Goal: Transaction & Acquisition: Purchase product/service

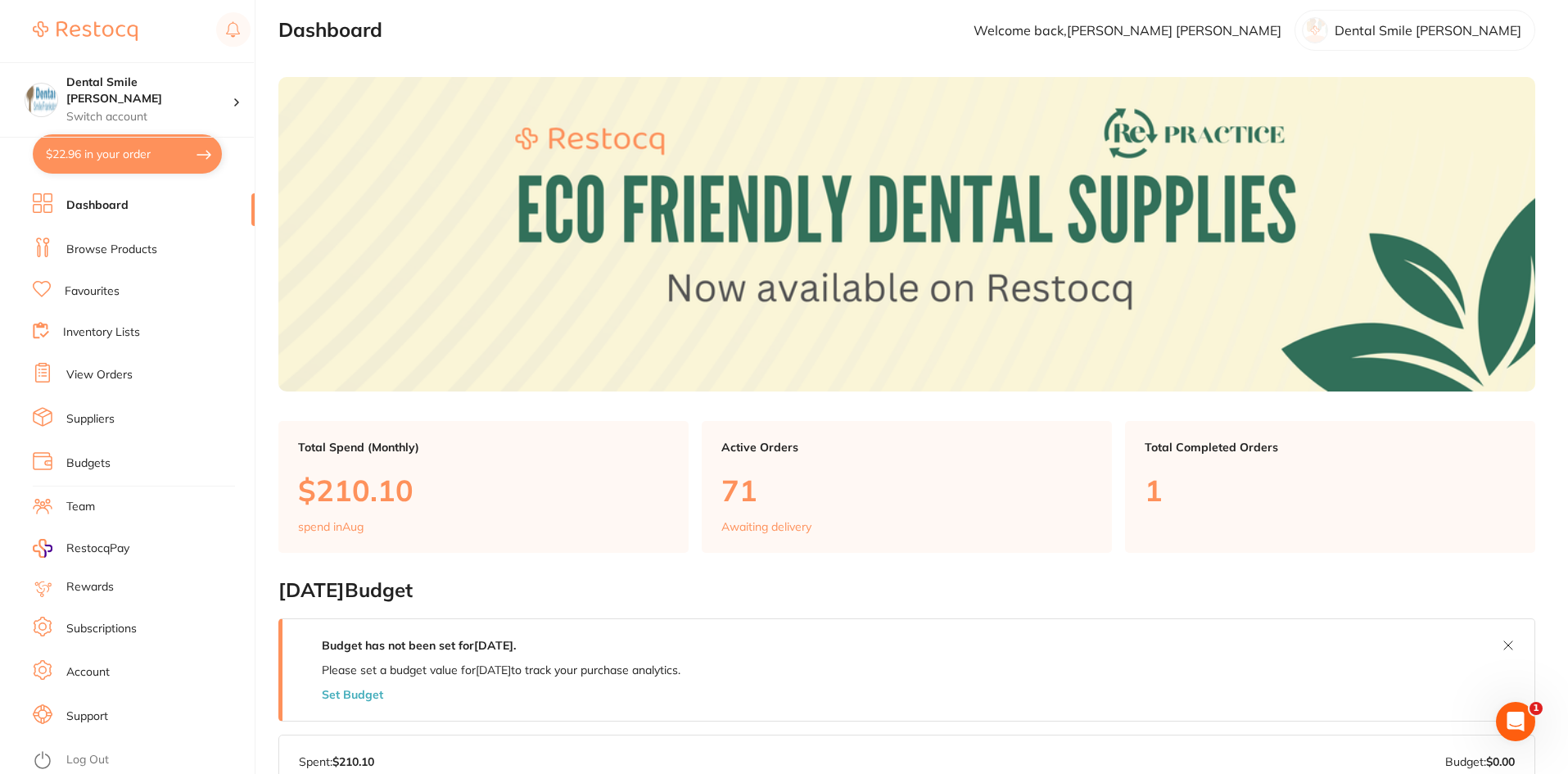
click at [100, 3] on link "Browse Products" at bounding box center [111, 250] width 91 height 16
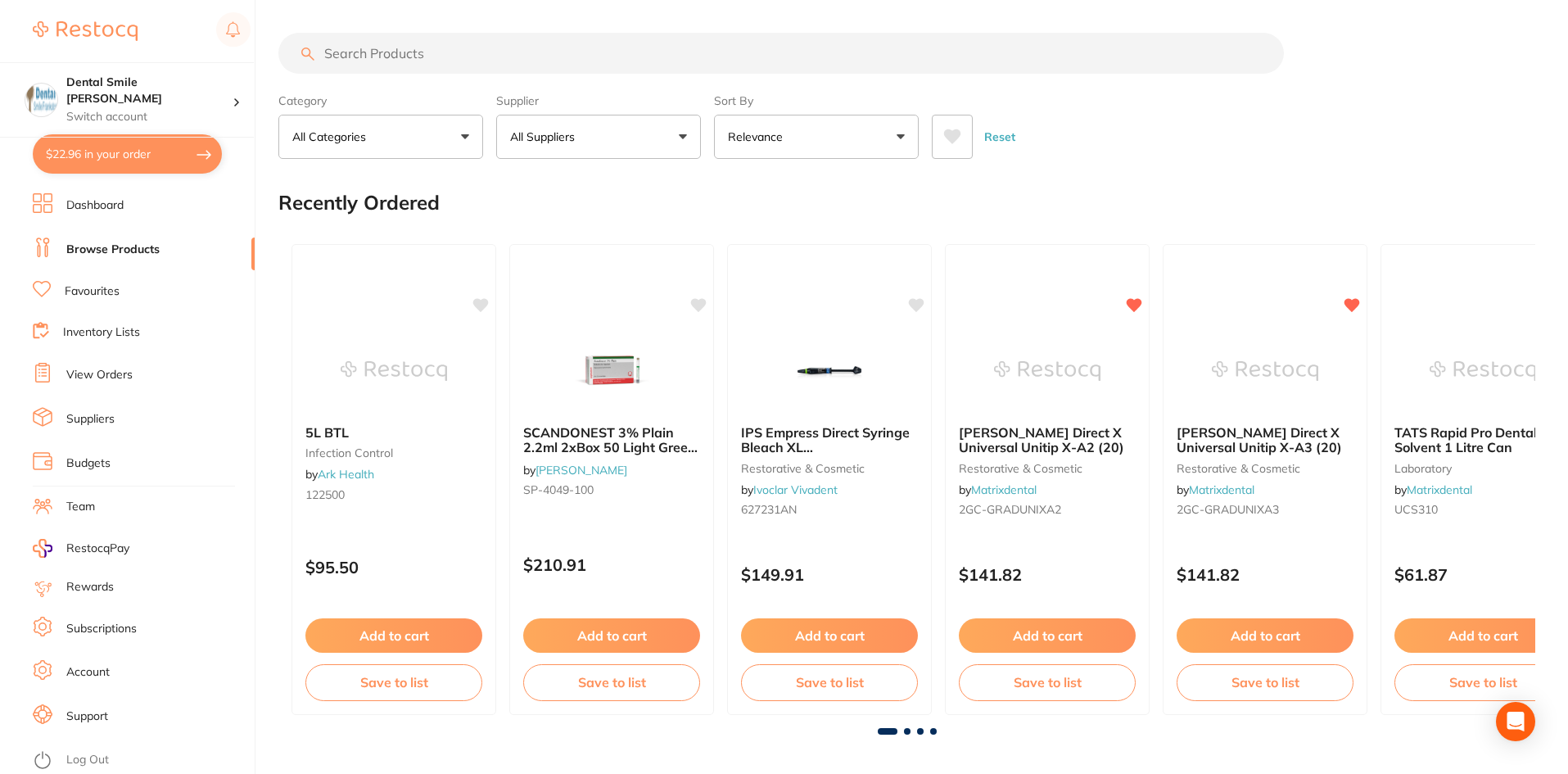
click at [389, 3] on input "search" at bounding box center [780, 53] width 1005 height 41
type input "jewellery"
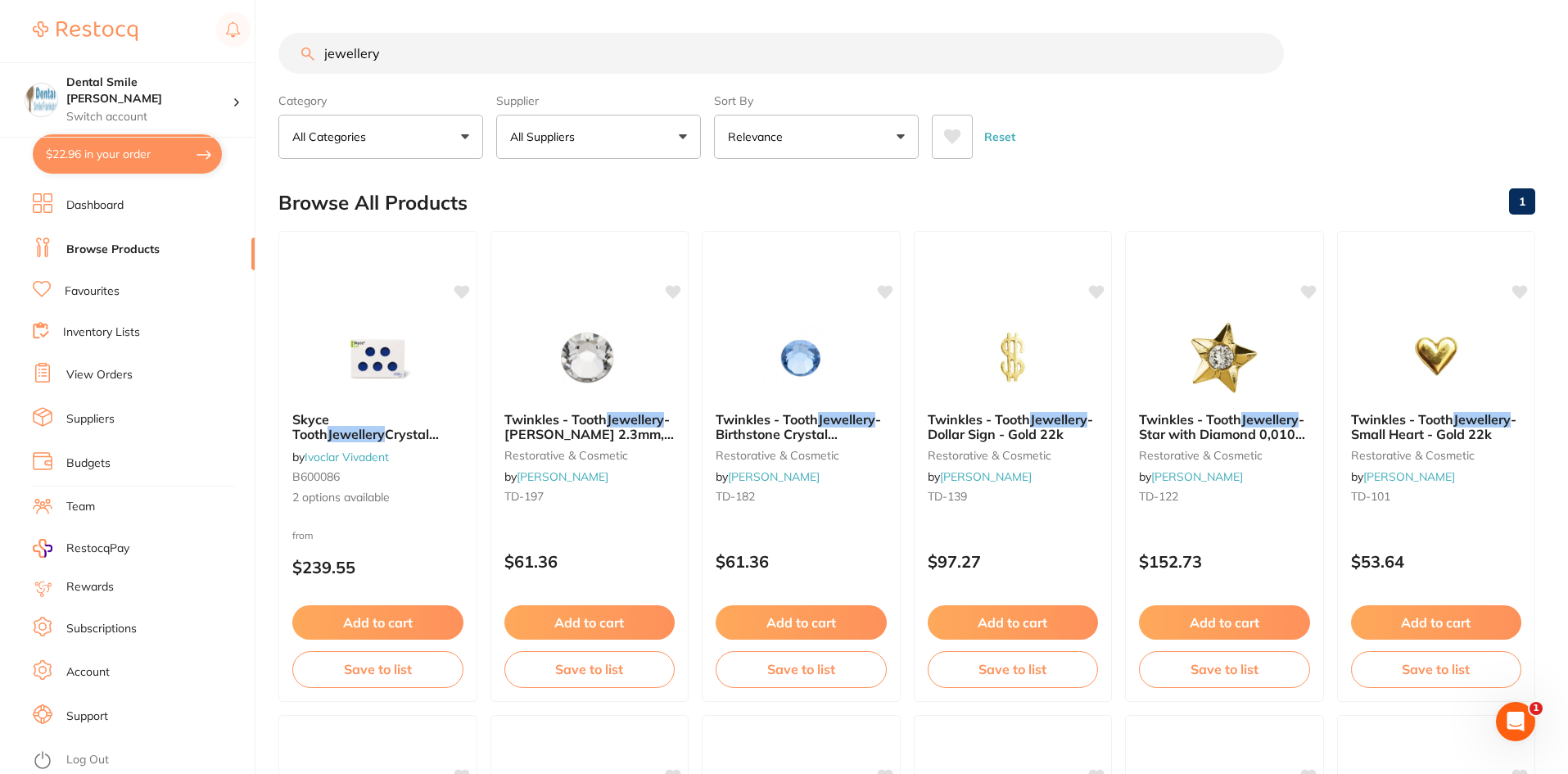
click at [405, 3] on p "Relevance" at bounding box center [759, 137] width 62 height 16
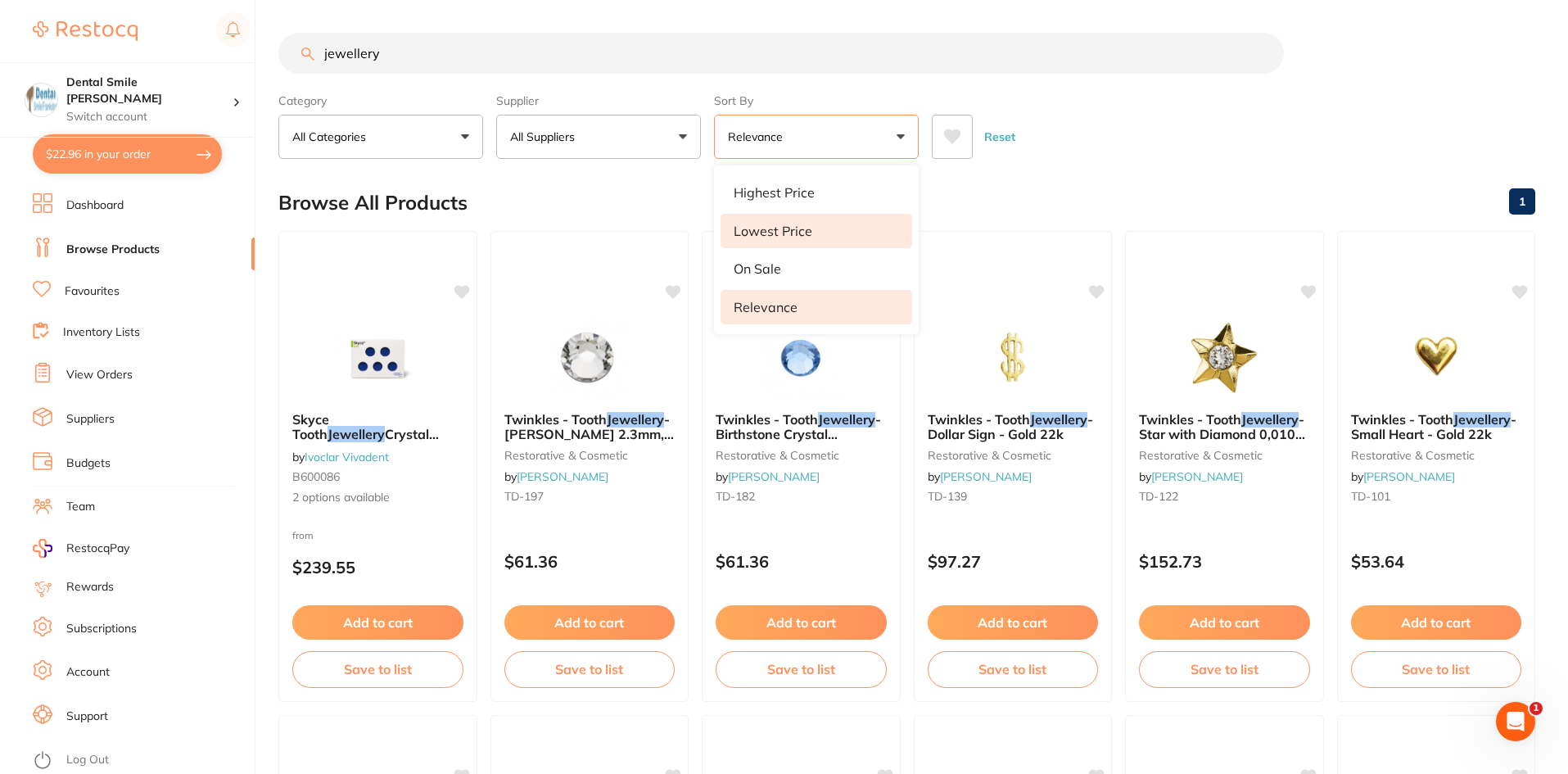
click at [405, 3] on p "Lowest Price" at bounding box center [772, 231] width 79 height 14
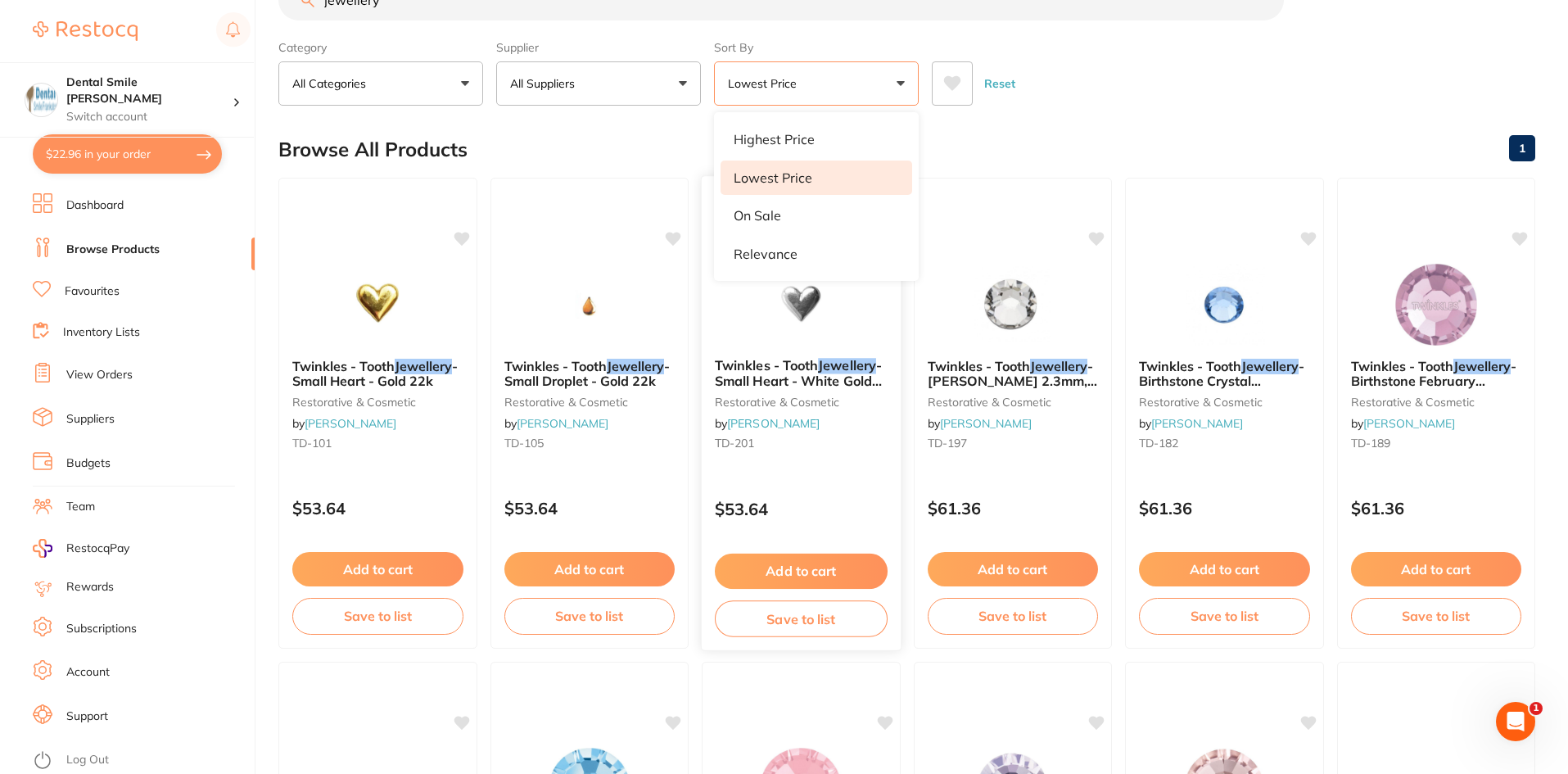
scroll to position [81, 0]
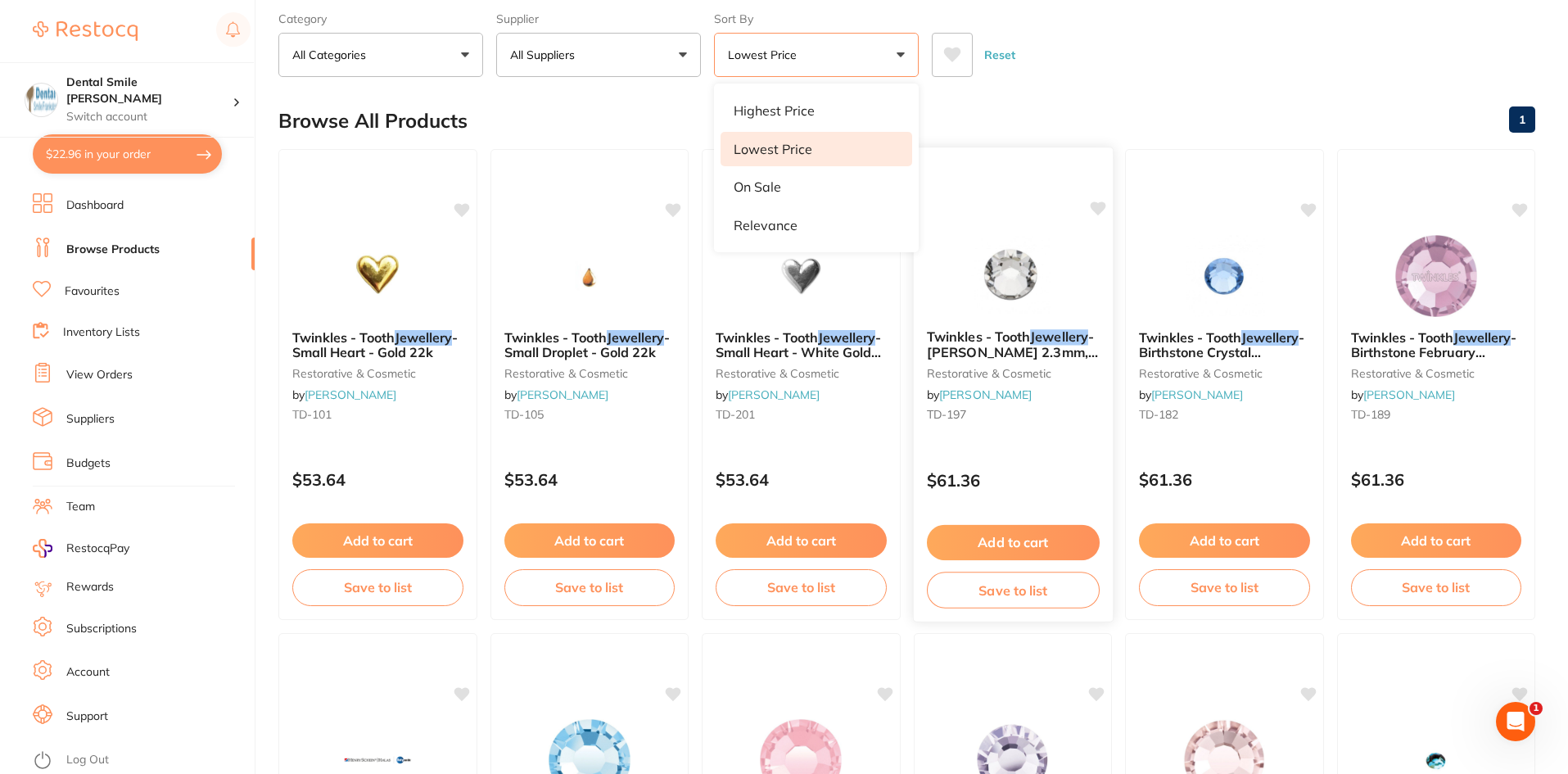
click at [405, 3] on img at bounding box center [1012, 274] width 107 height 82
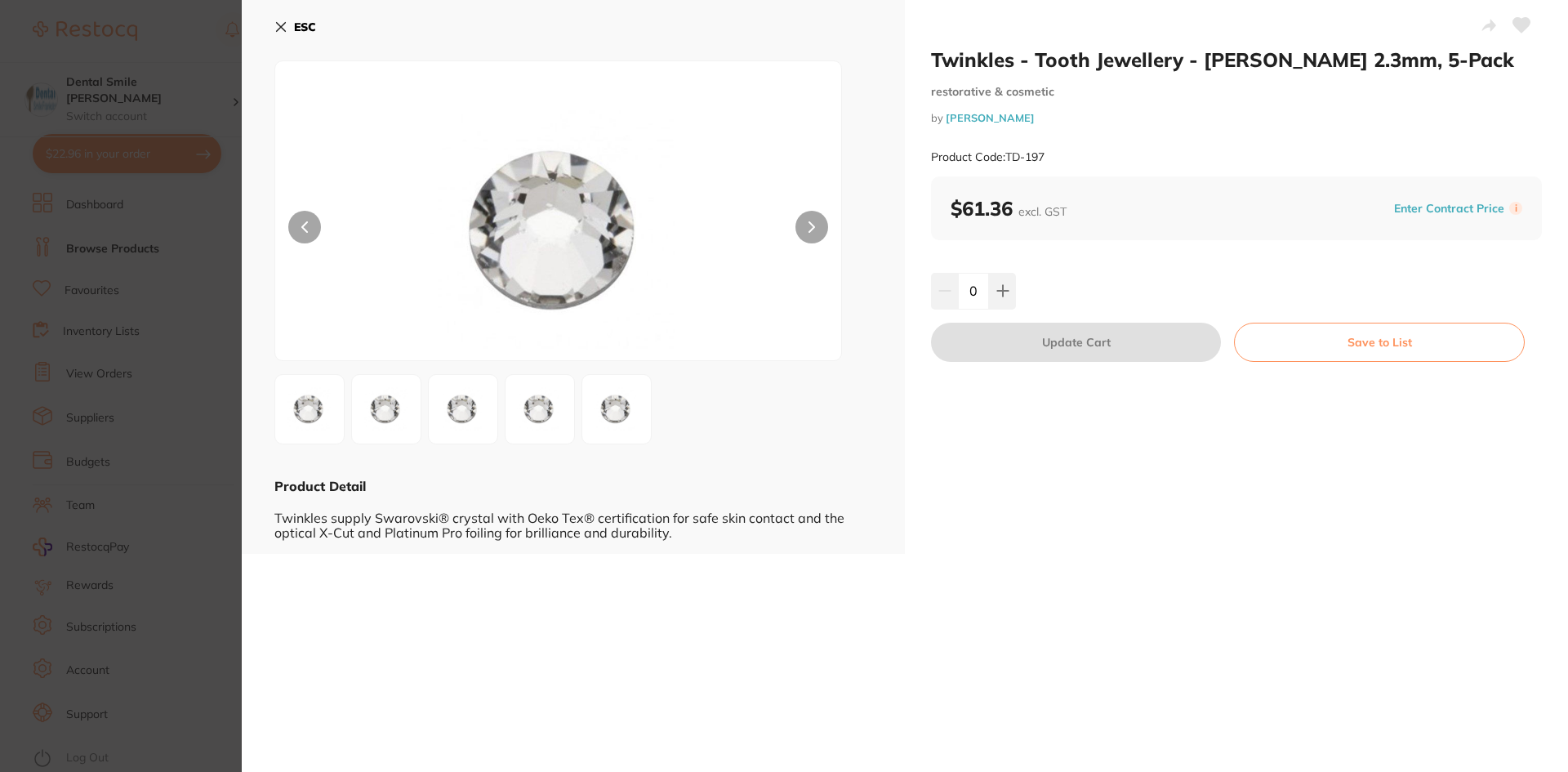
click at [128, 3] on section "Twinkles - Tooth Jewellery - [PERSON_NAME] 2.3mm, 5-Pack restorative & cosmetic…" at bounding box center [784, 386] width 1568 height 772
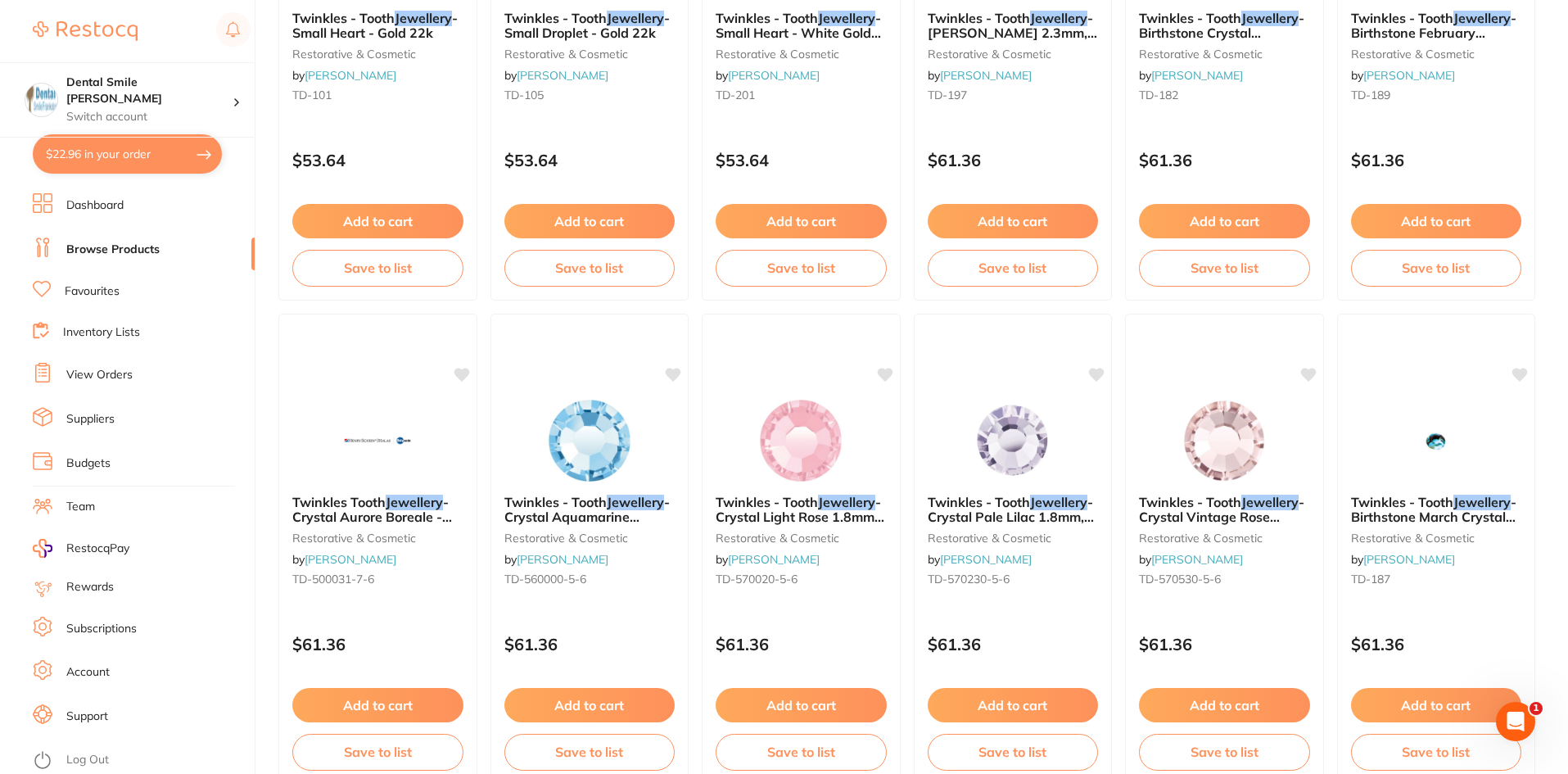
scroll to position [409, 0]
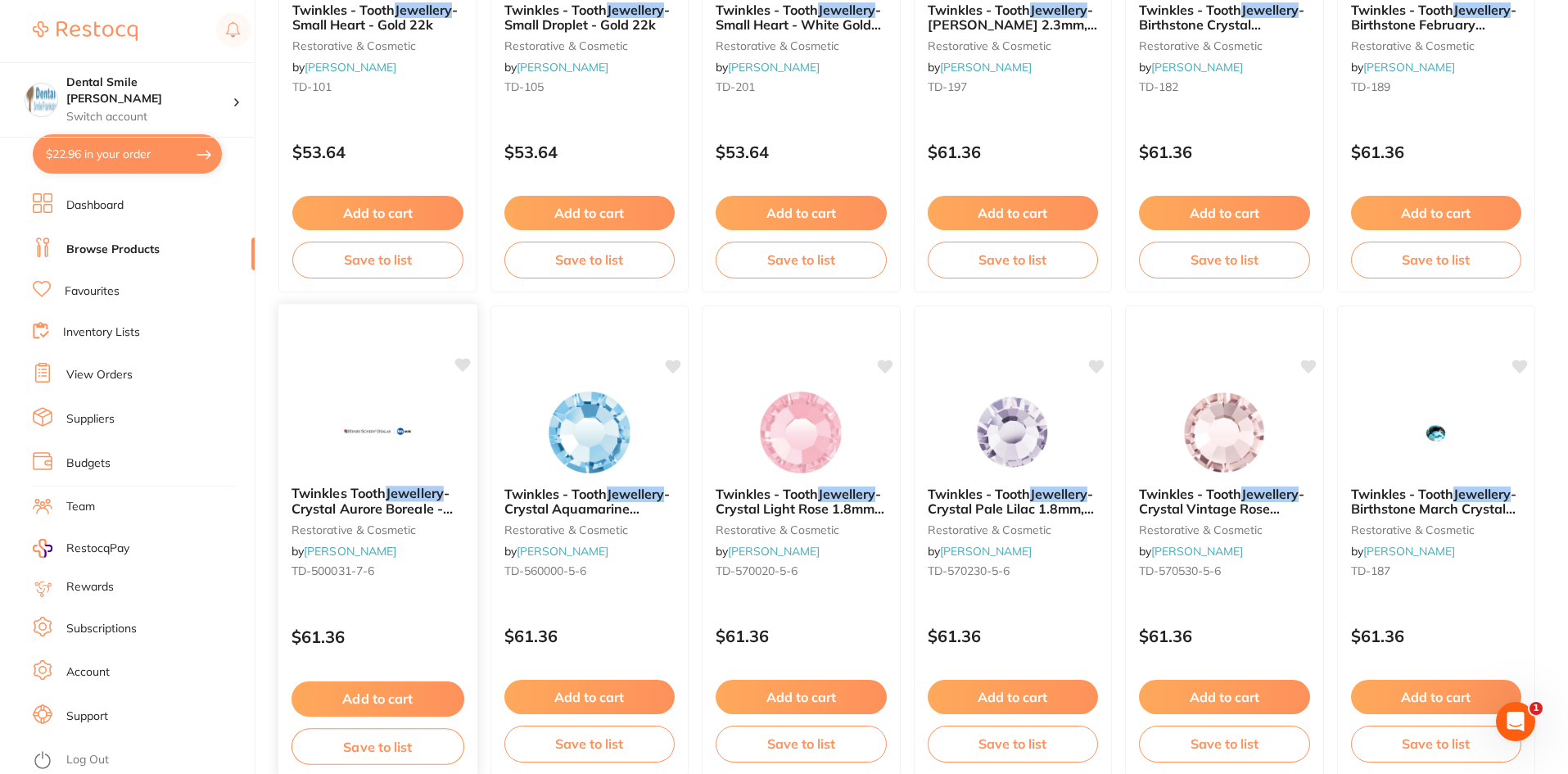
click at [359, 3] on img at bounding box center [378, 430] width 107 height 82
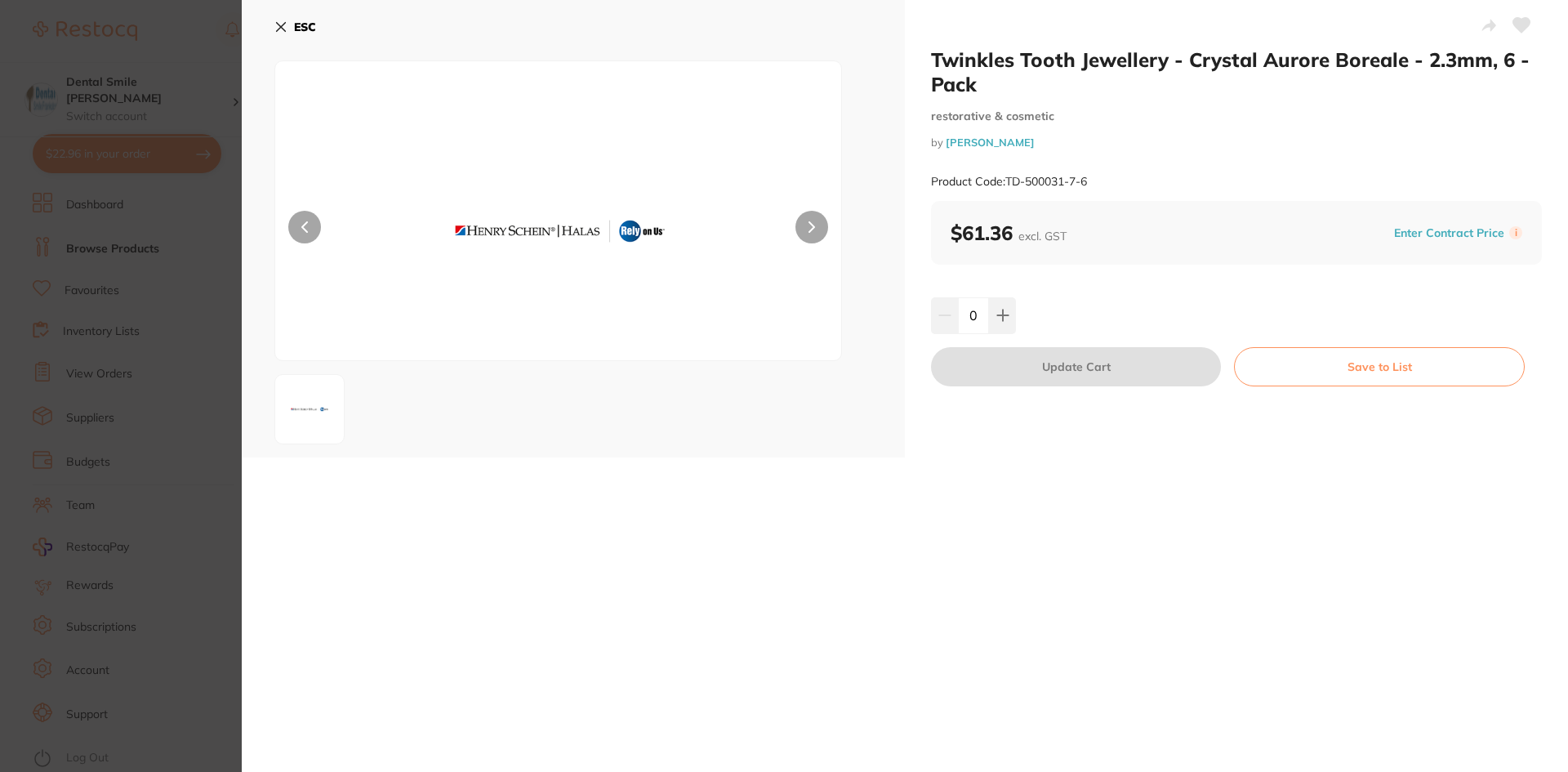
drag, startPoint x: 132, startPoint y: 430, endPoint x: 837, endPoint y: 444, distance: 705.1
click at [134, 3] on section "Twinkles Tooth Jewellery - Crystal Aurore Boreale - 2.3mm, 6 -Pack restorative …" at bounding box center [784, 386] width 1568 height 772
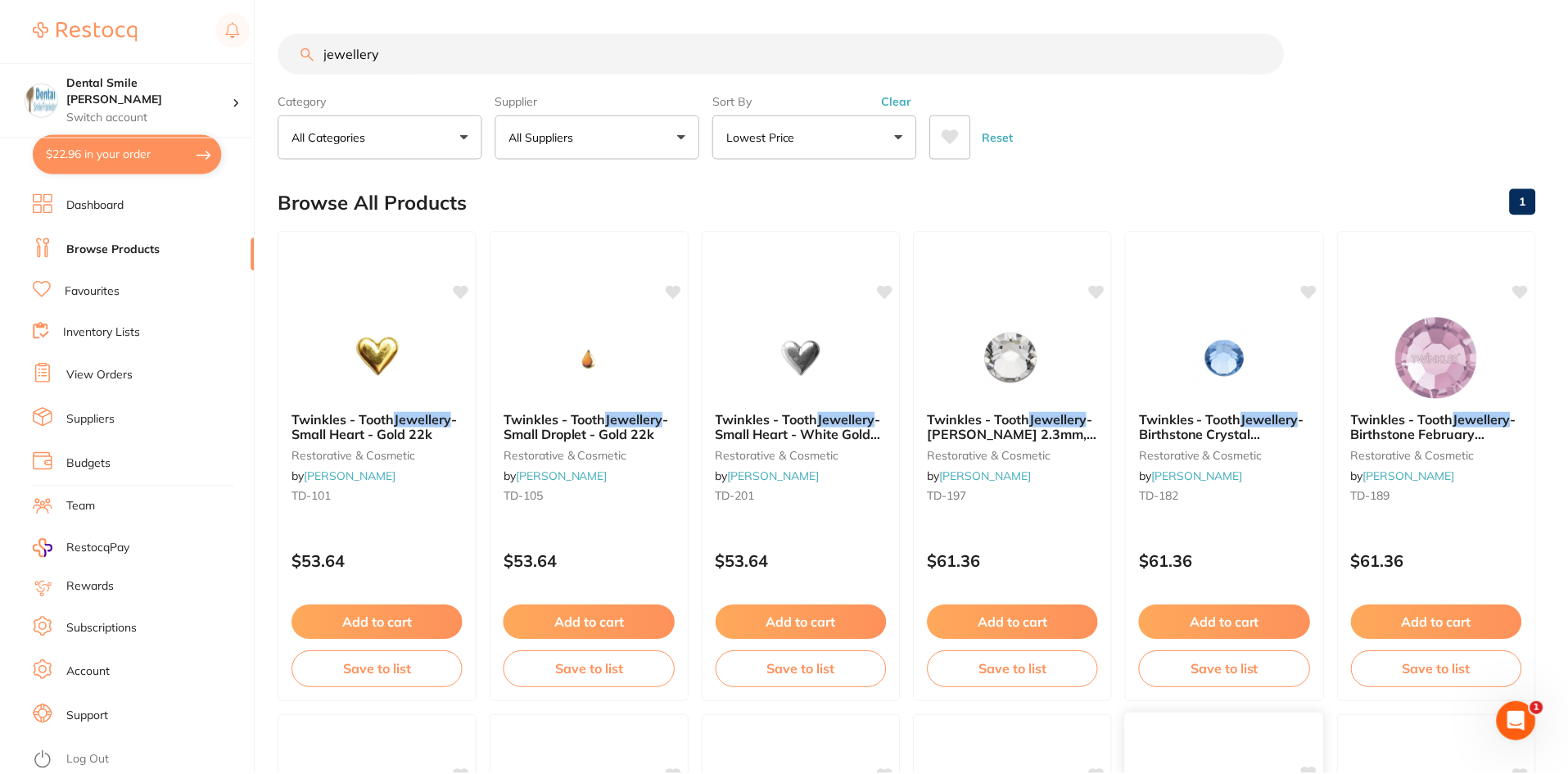
scroll to position [409, 0]
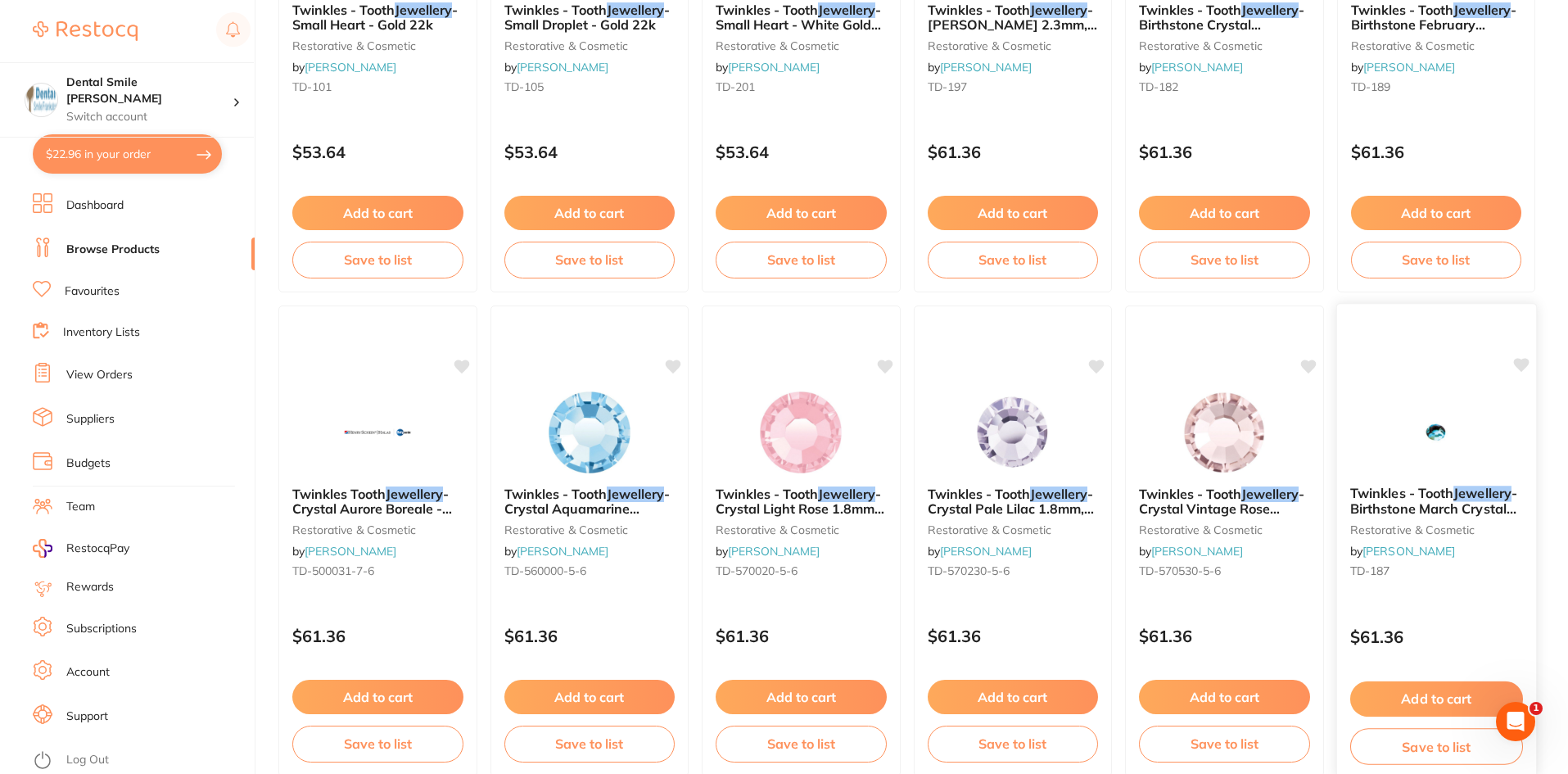
click at [405, 3] on img at bounding box center [1435, 430] width 107 height 82
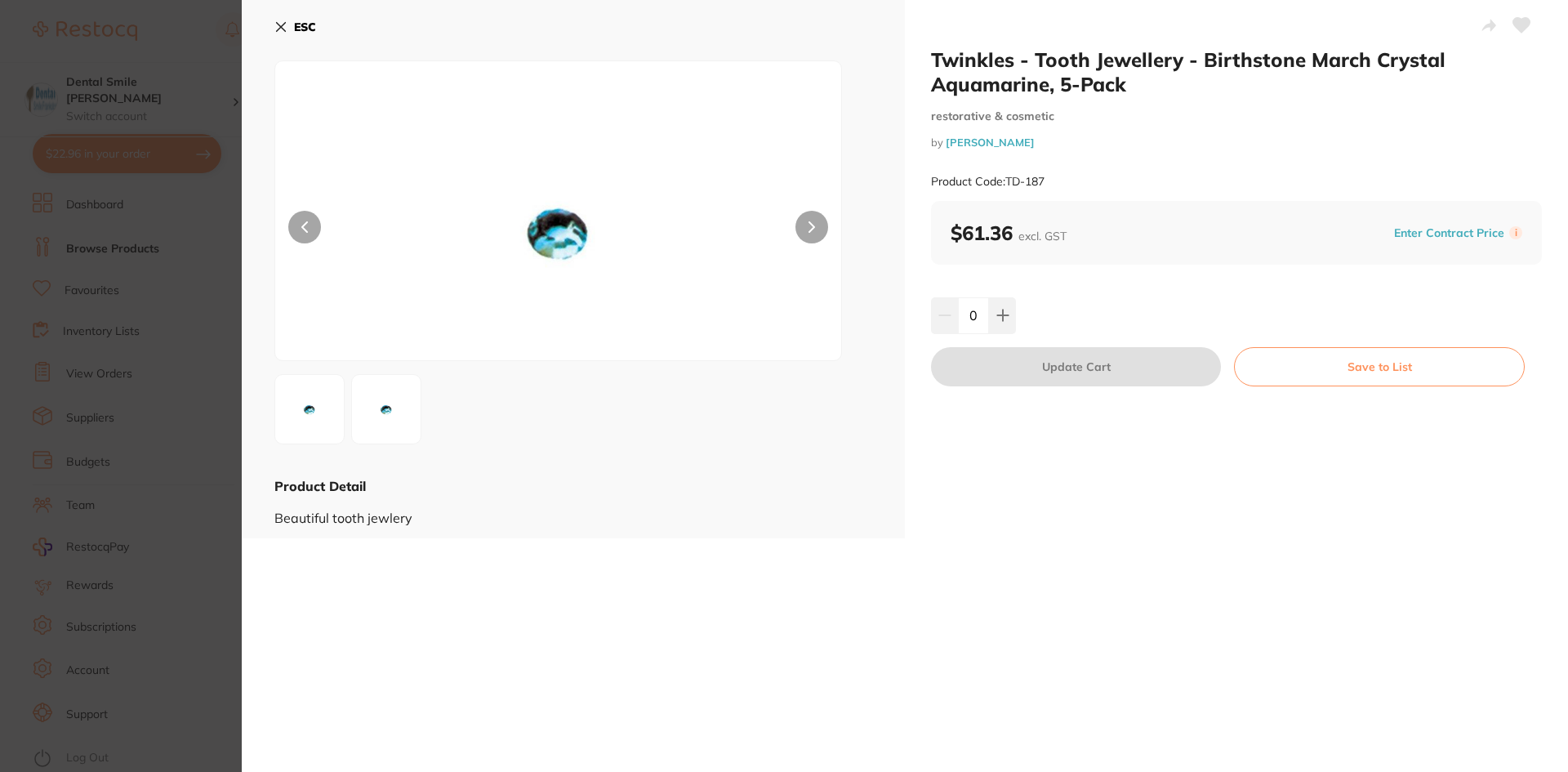
click at [158, 3] on section "Twinkles - Tooth Jewellery - Birthstone March Crystal Aquamarine, 5-Pack restor…" at bounding box center [784, 386] width 1568 height 772
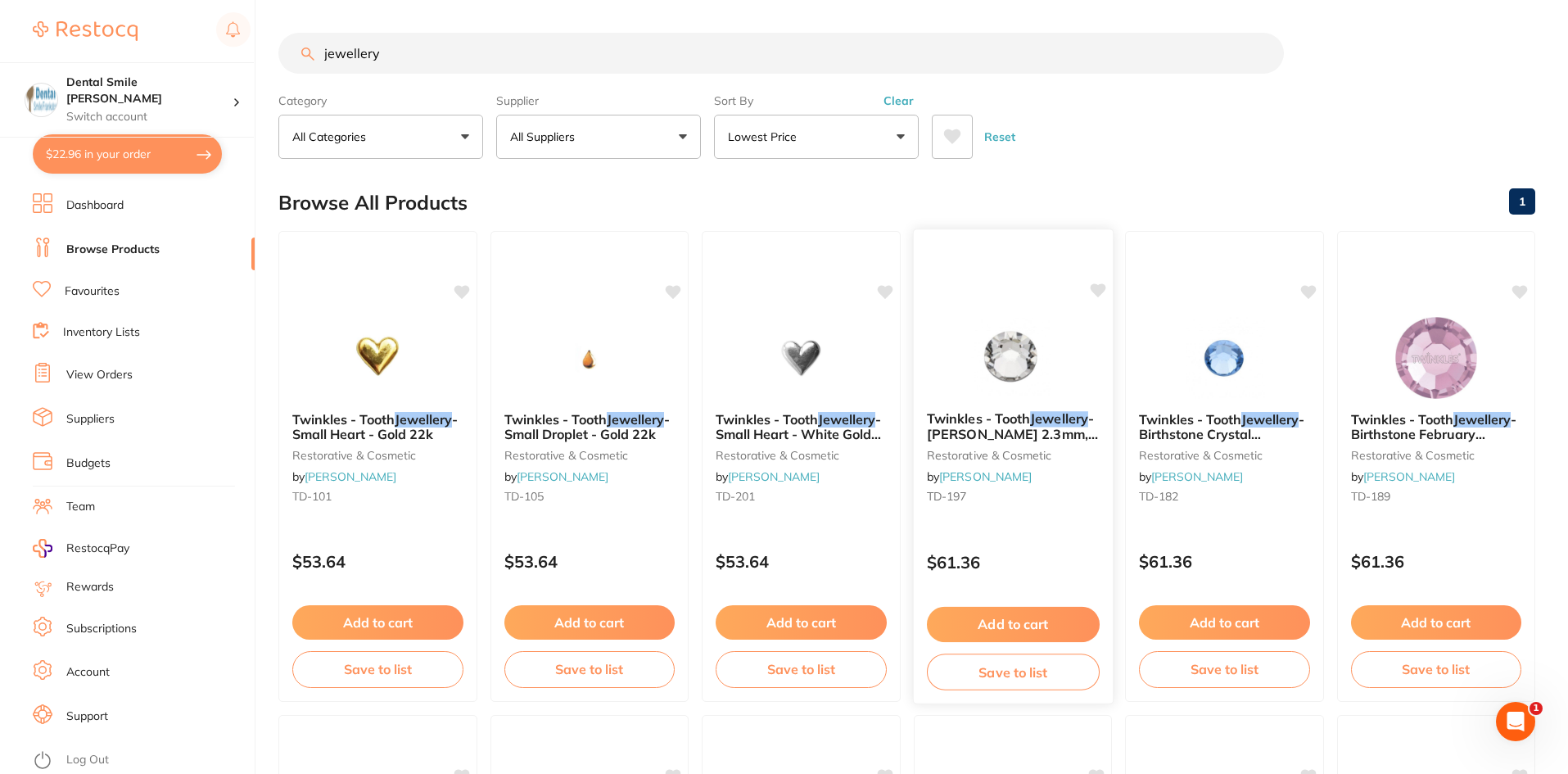
click at [405, 3] on img at bounding box center [1012, 356] width 107 height 82
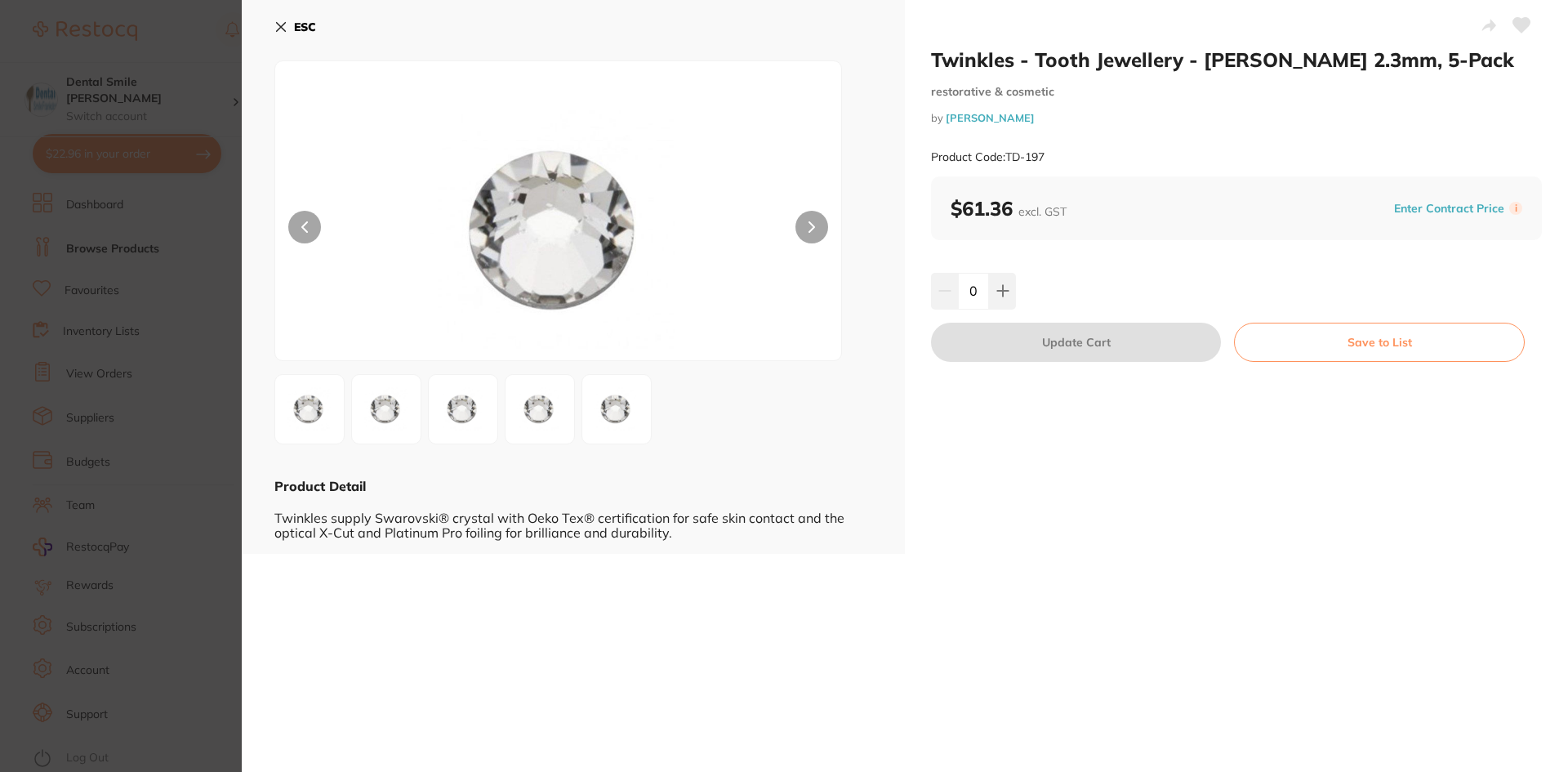
click at [276, 3] on icon at bounding box center [281, 27] width 13 height 13
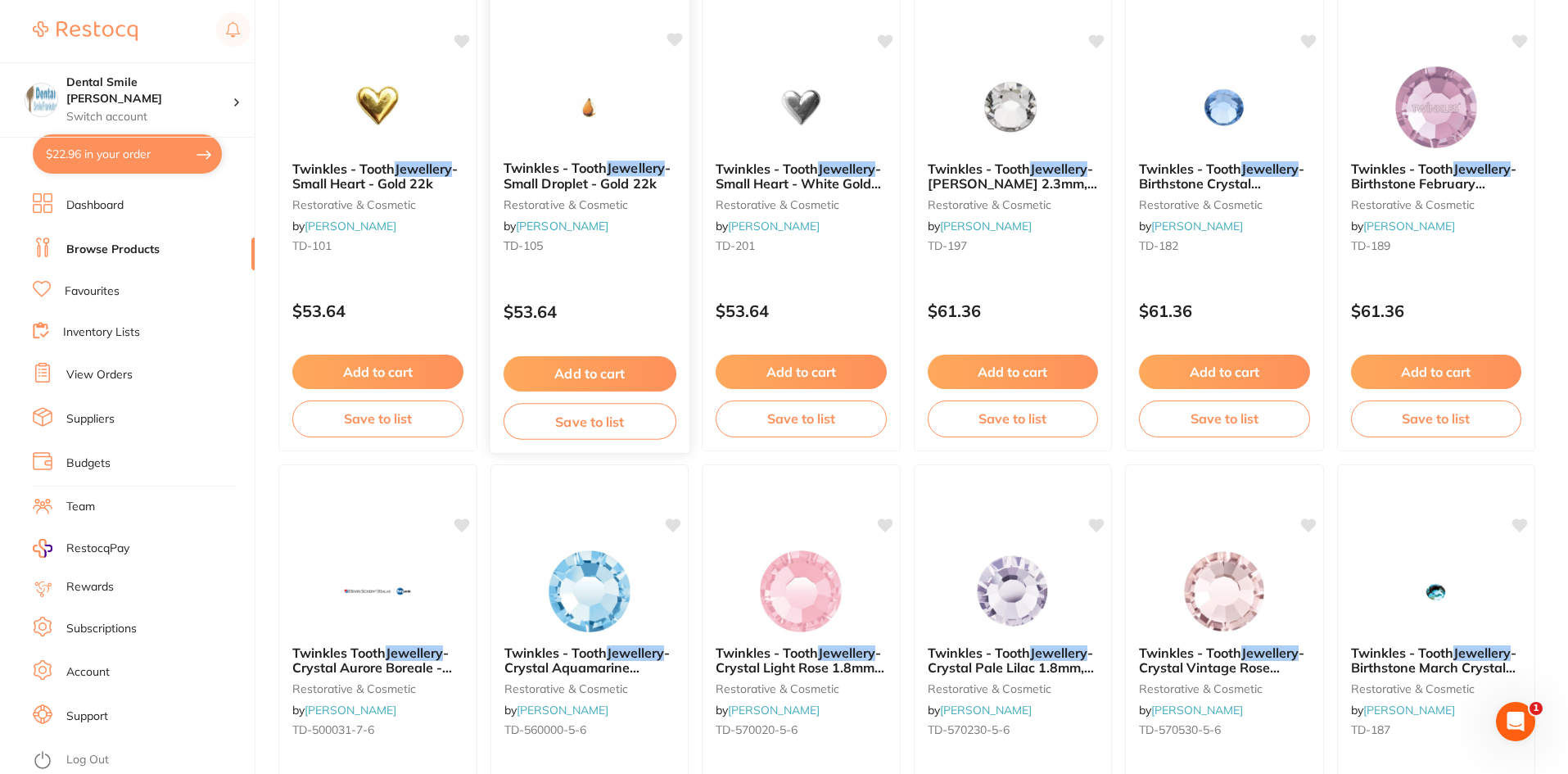
scroll to position [249, 0]
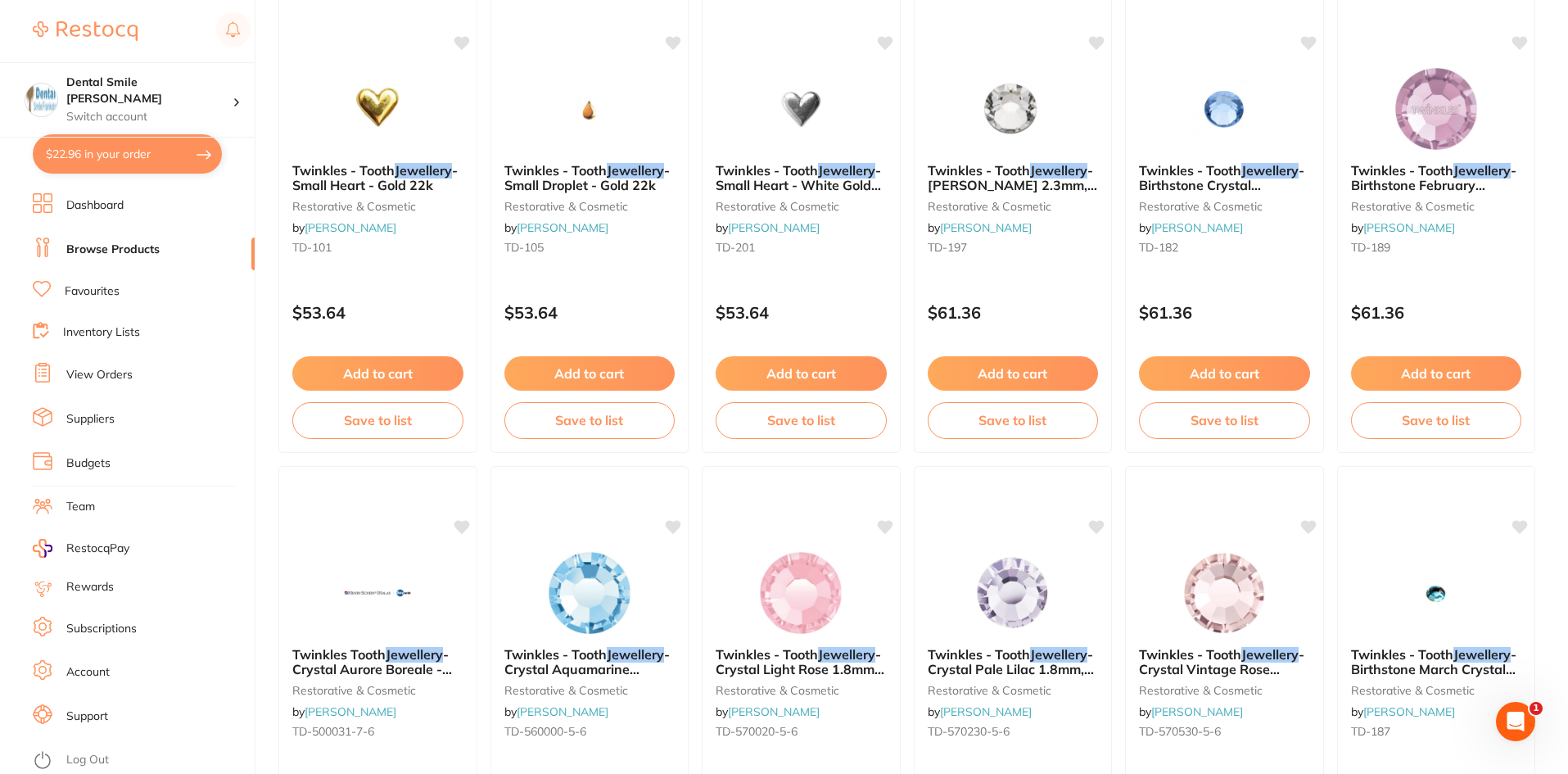
click at [405, 3] on img at bounding box center [589, 109] width 107 height 81
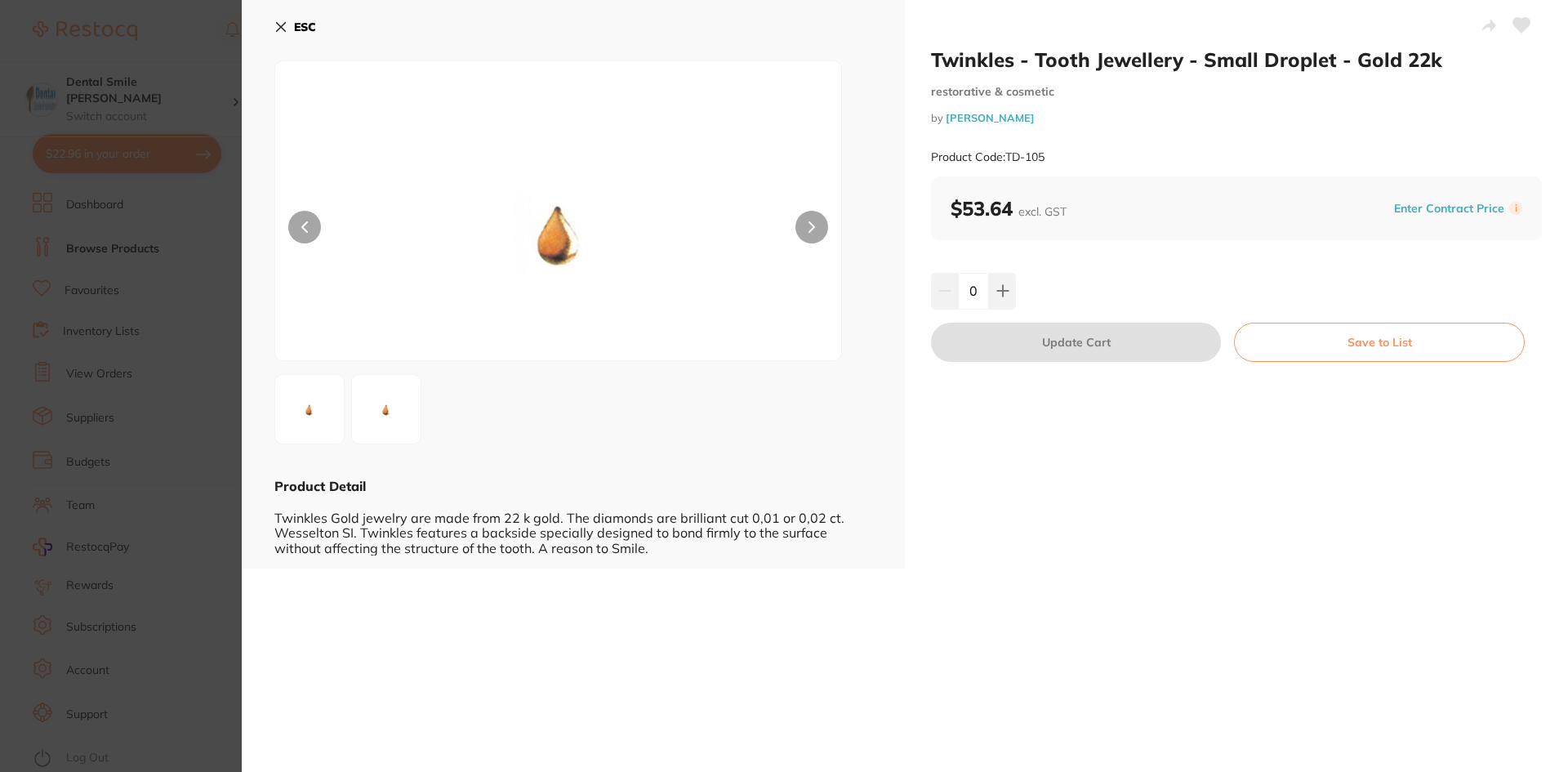
click at [87, 3] on section "Twinkles - Tooth Jewellery - Small Droplet - Gold 22k restorative & cosmetic by…" at bounding box center [784, 386] width 1568 height 772
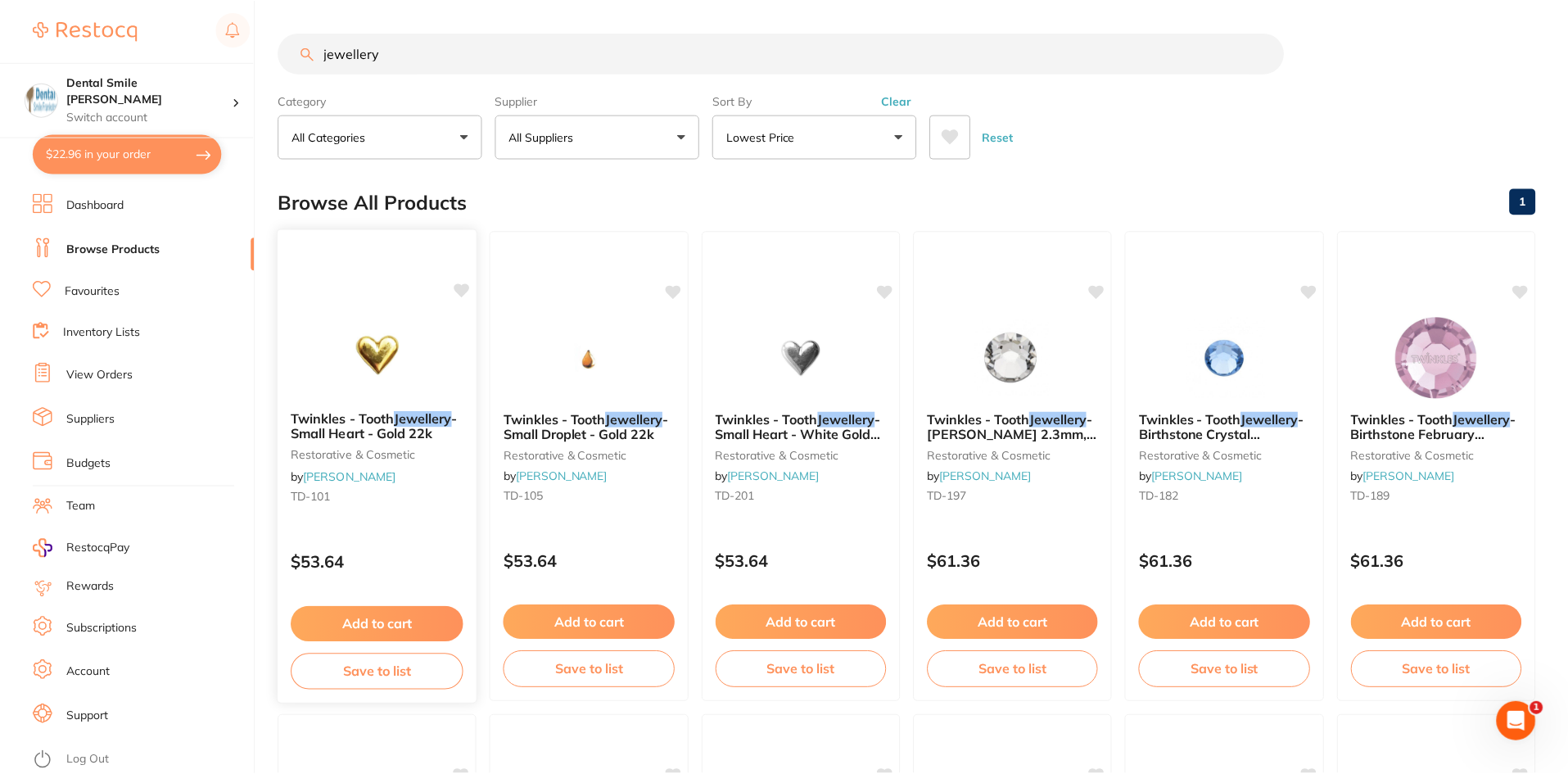
scroll to position [249, 0]
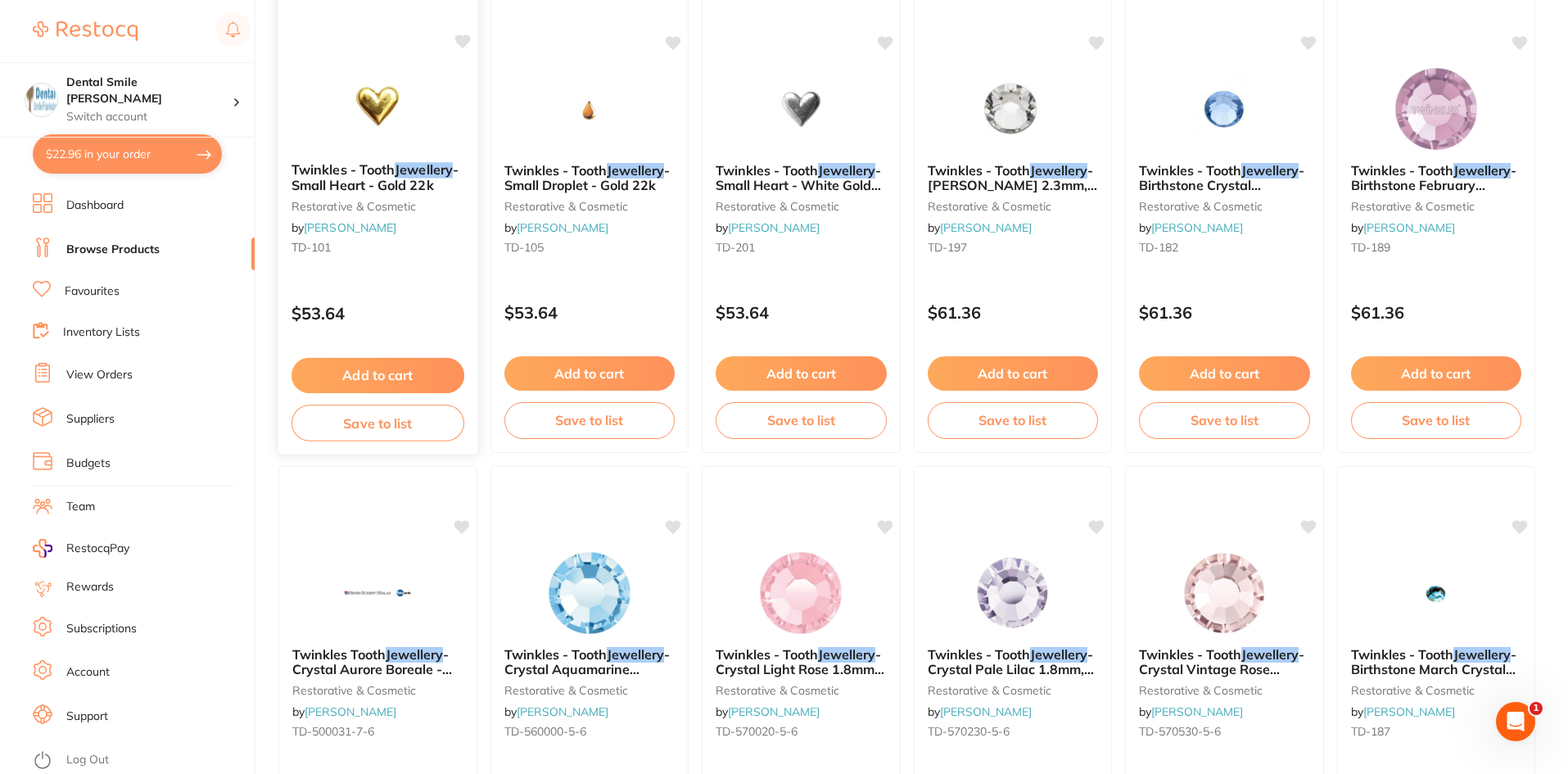
click at [380, 3] on img at bounding box center [378, 107] width 107 height 82
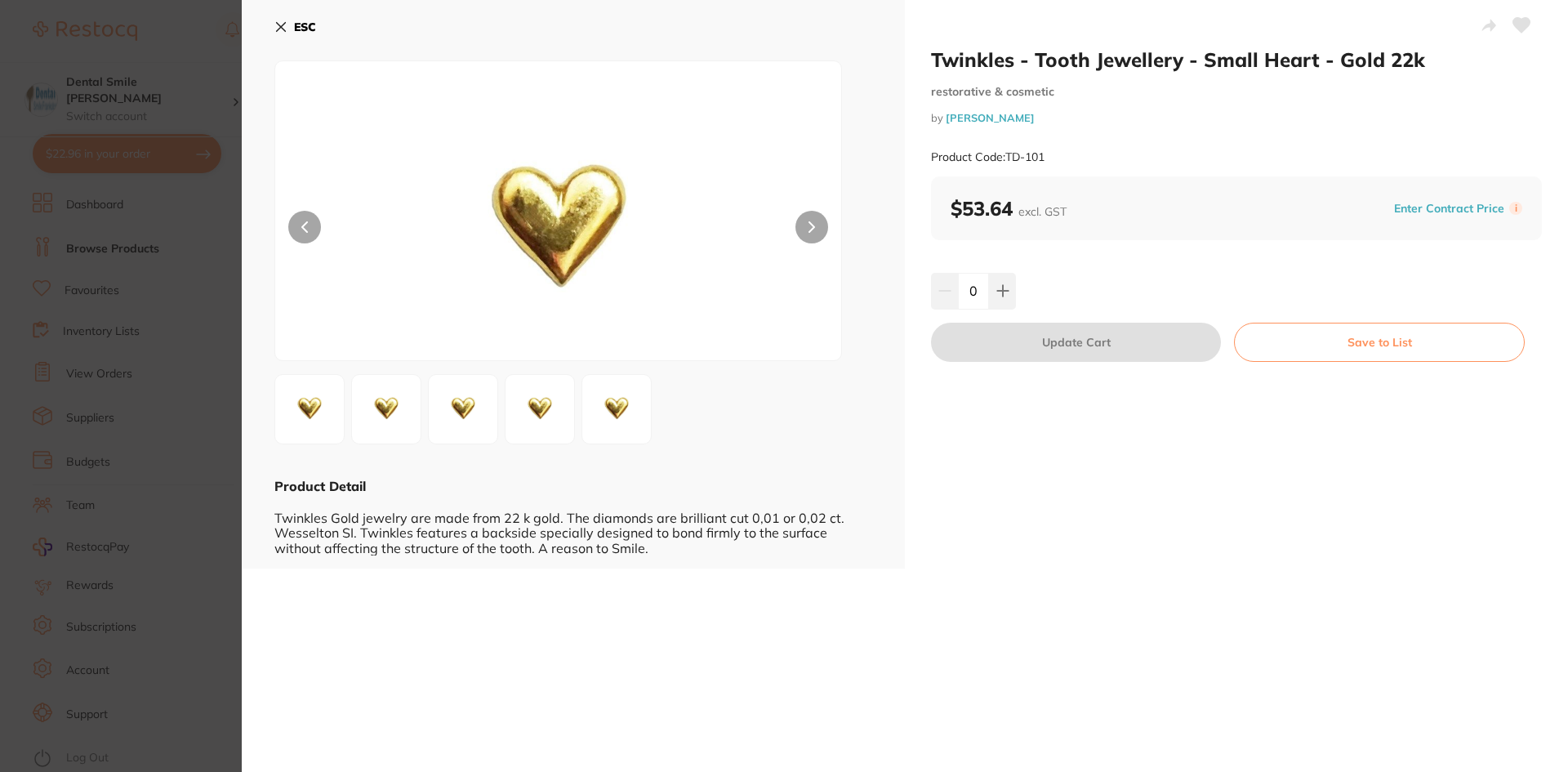
click at [149, 3] on section "Twinkles - Tooth Jewellery - Small Heart - Gold 22k restorative & cosmetic by […" at bounding box center [784, 386] width 1568 height 772
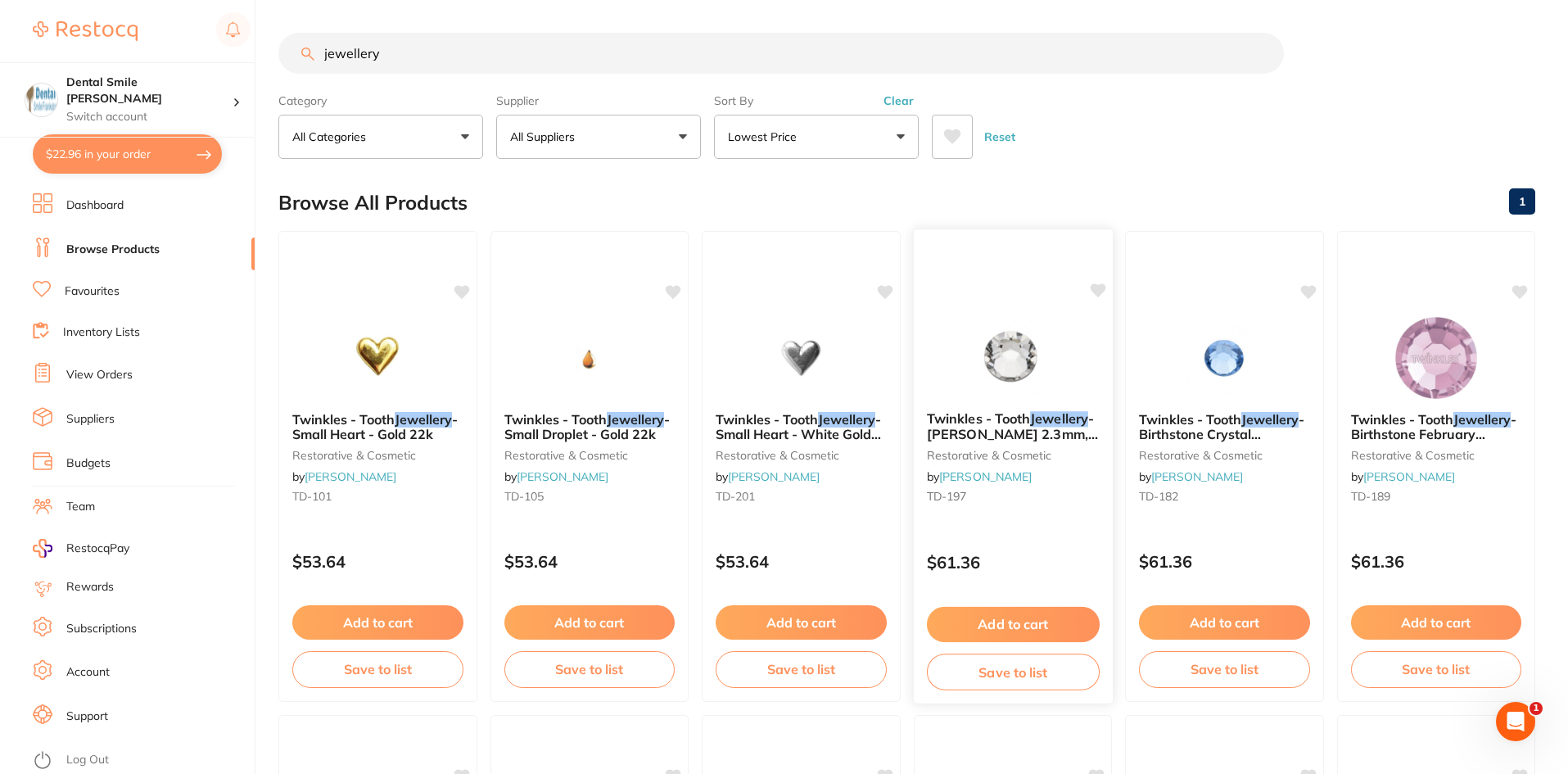
click at [405, 3] on img at bounding box center [1012, 356] width 107 height 82
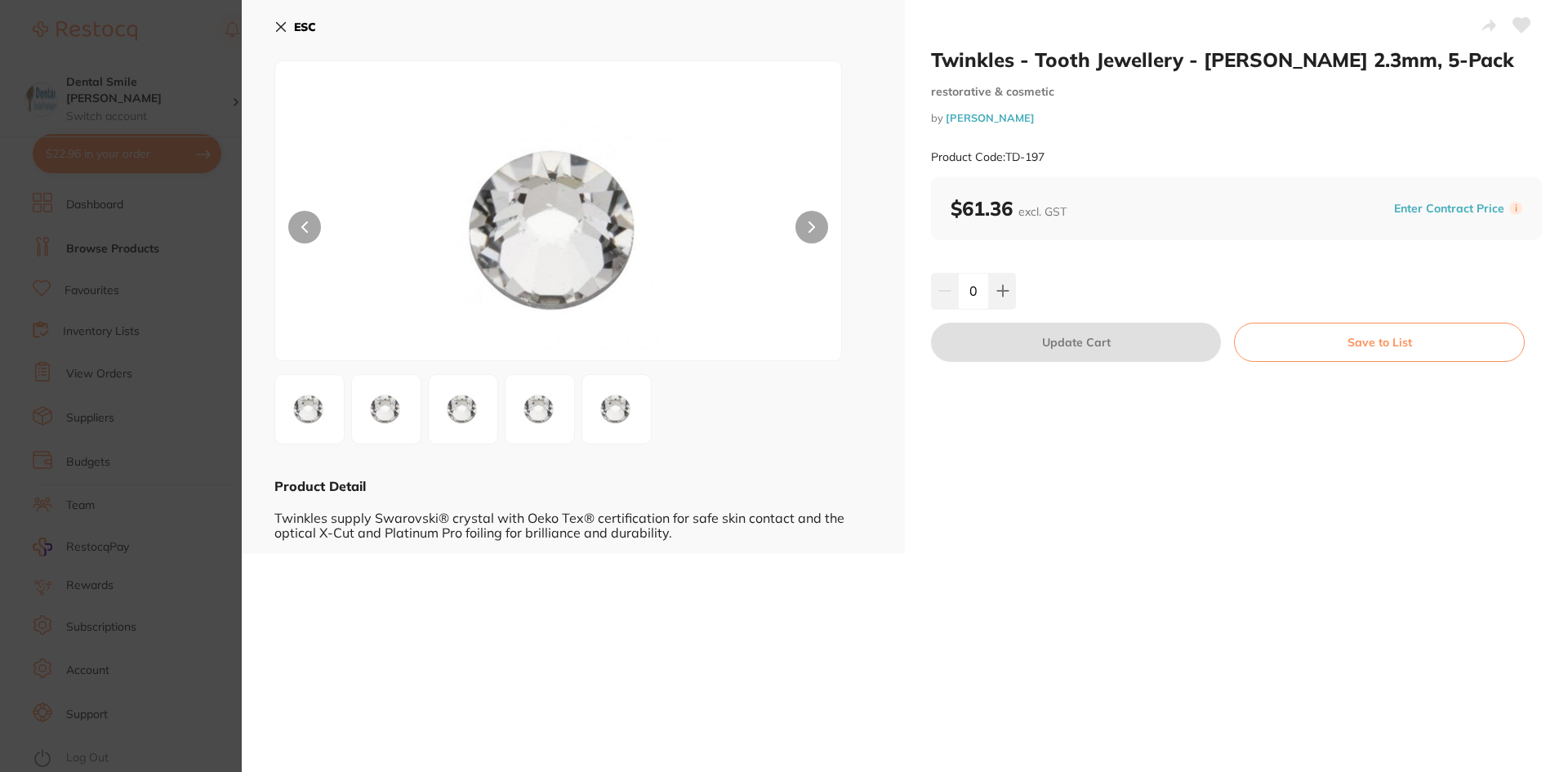
click at [404, 3] on div "Twinkles supply Swarovski® crystal with Oeko Tex® certification for safe skin c…" at bounding box center [574, 517] width 598 height 45
click at [63, 3] on section "Twinkles - Tooth Jewellery - [PERSON_NAME] 2.3mm, 5-Pack restorative & cosmetic…" at bounding box center [784, 386] width 1568 height 772
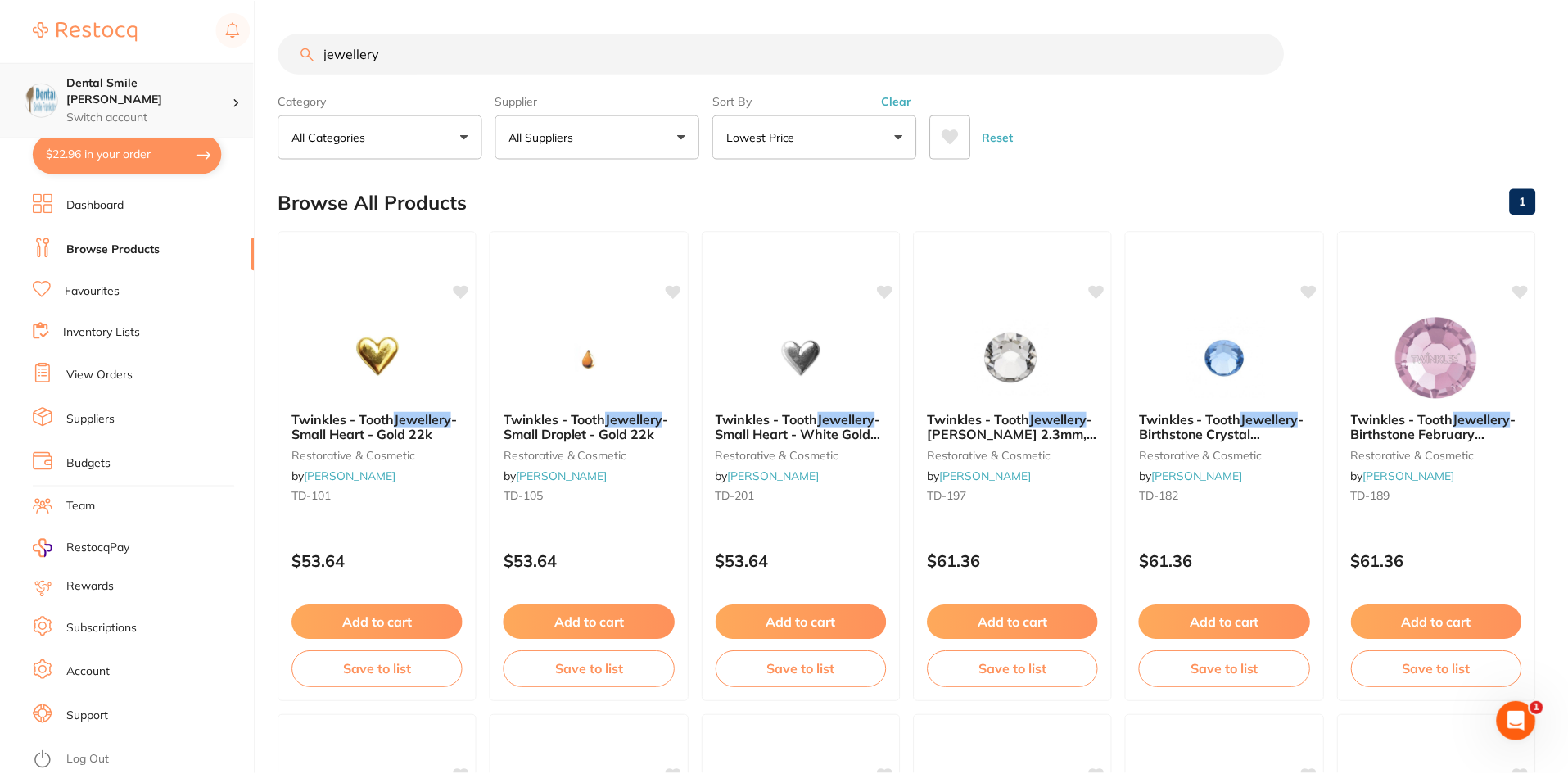
scroll to position [14, 0]
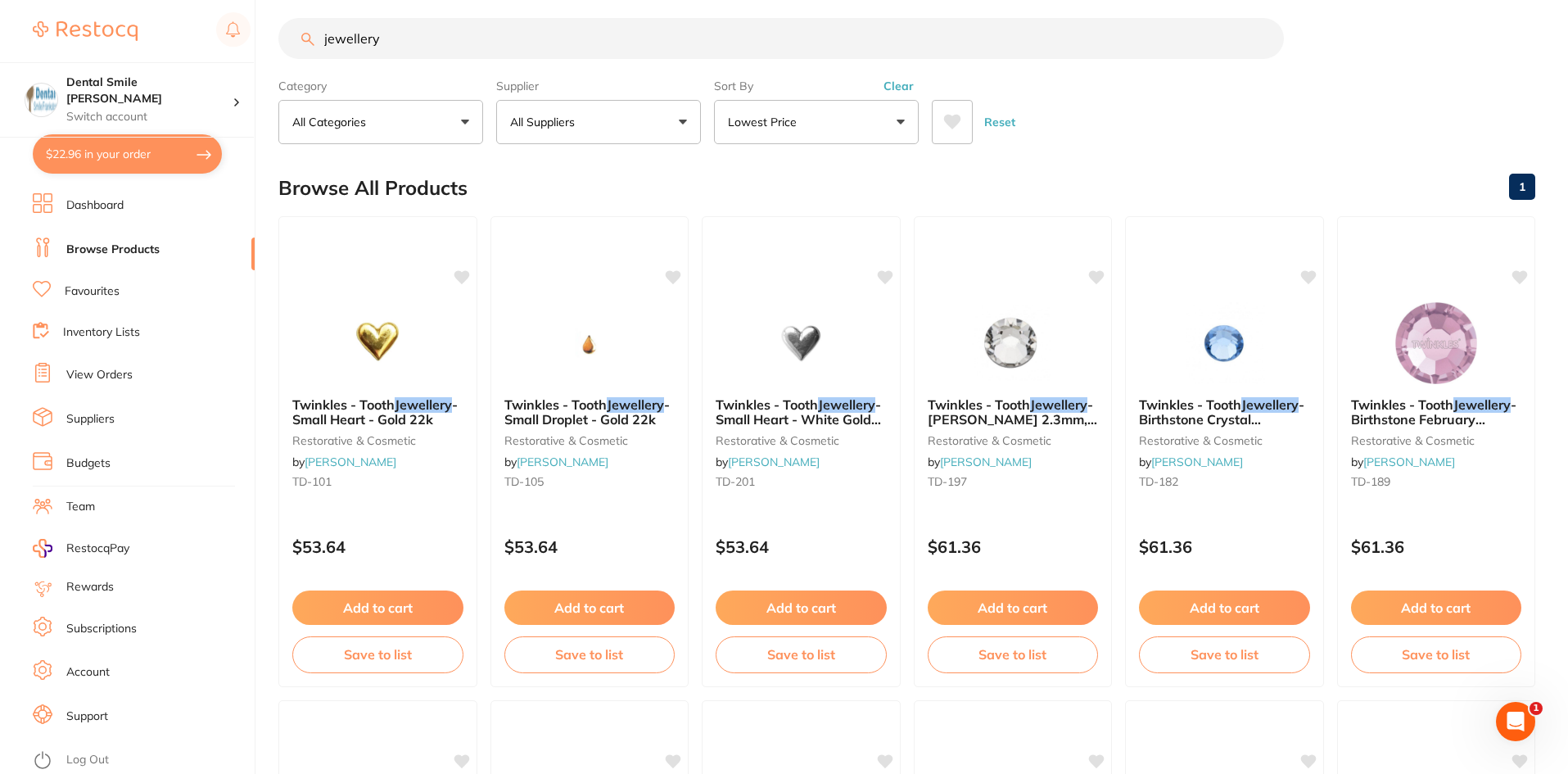
click at [405, 3] on div "Browse All Products 1" at bounding box center [906, 187] width 1257 height 55
